Goal: Transaction & Acquisition: Purchase product/service

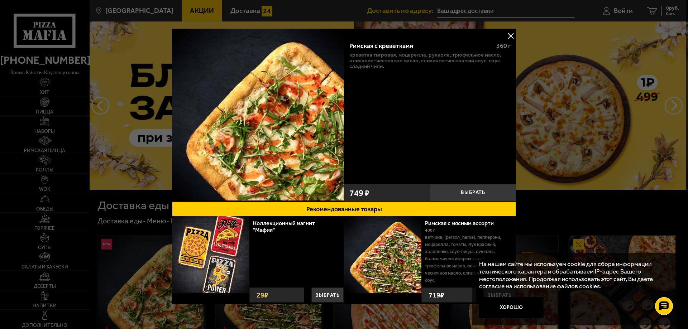
click at [510, 35] on button at bounding box center [510, 35] width 11 height 11
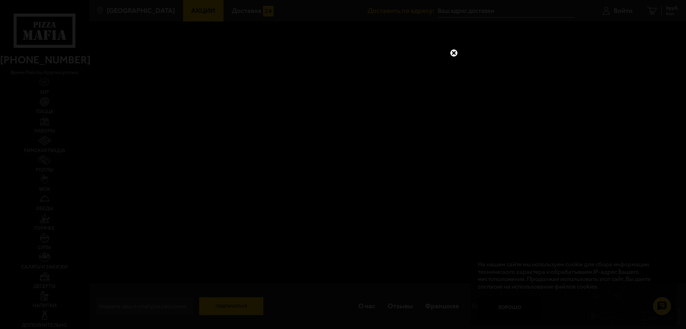
click at [452, 51] on link at bounding box center [454, 52] width 9 height 9
